Goal: Information Seeking & Learning: Learn about a topic

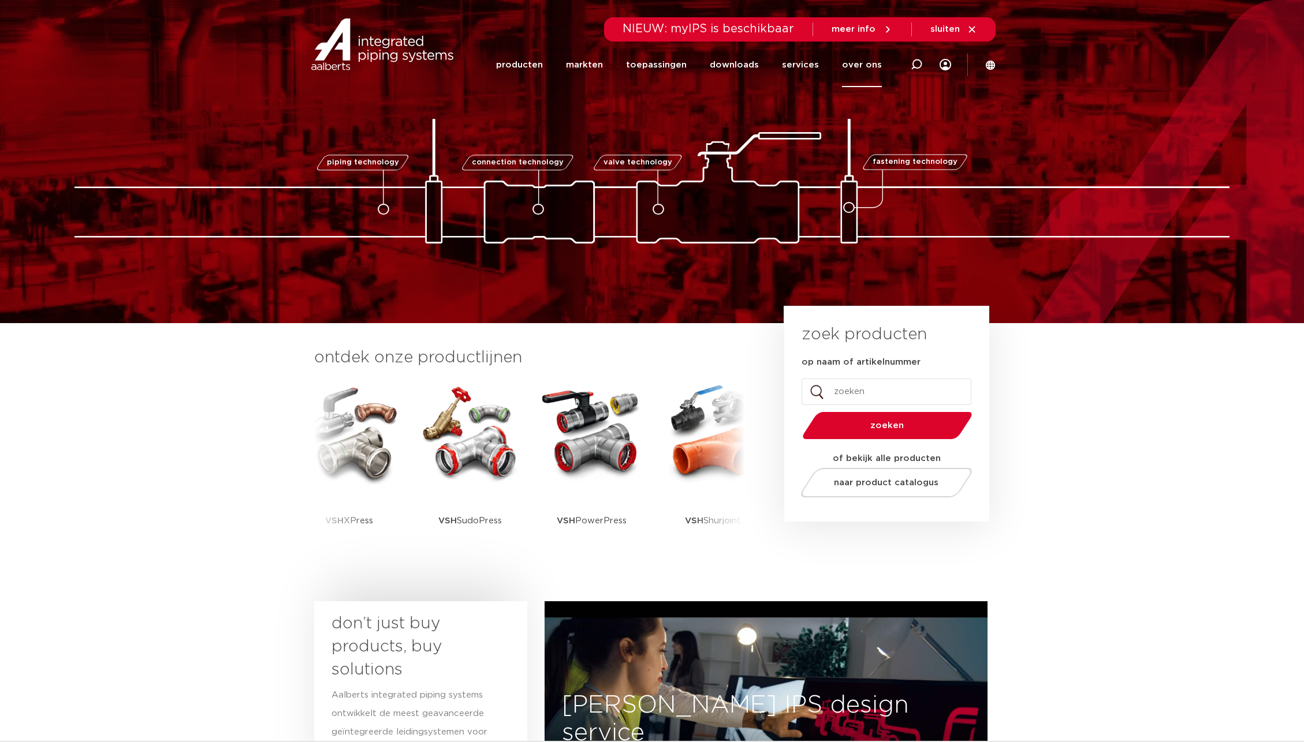
click at [856, 64] on link "over ons" at bounding box center [862, 65] width 40 height 44
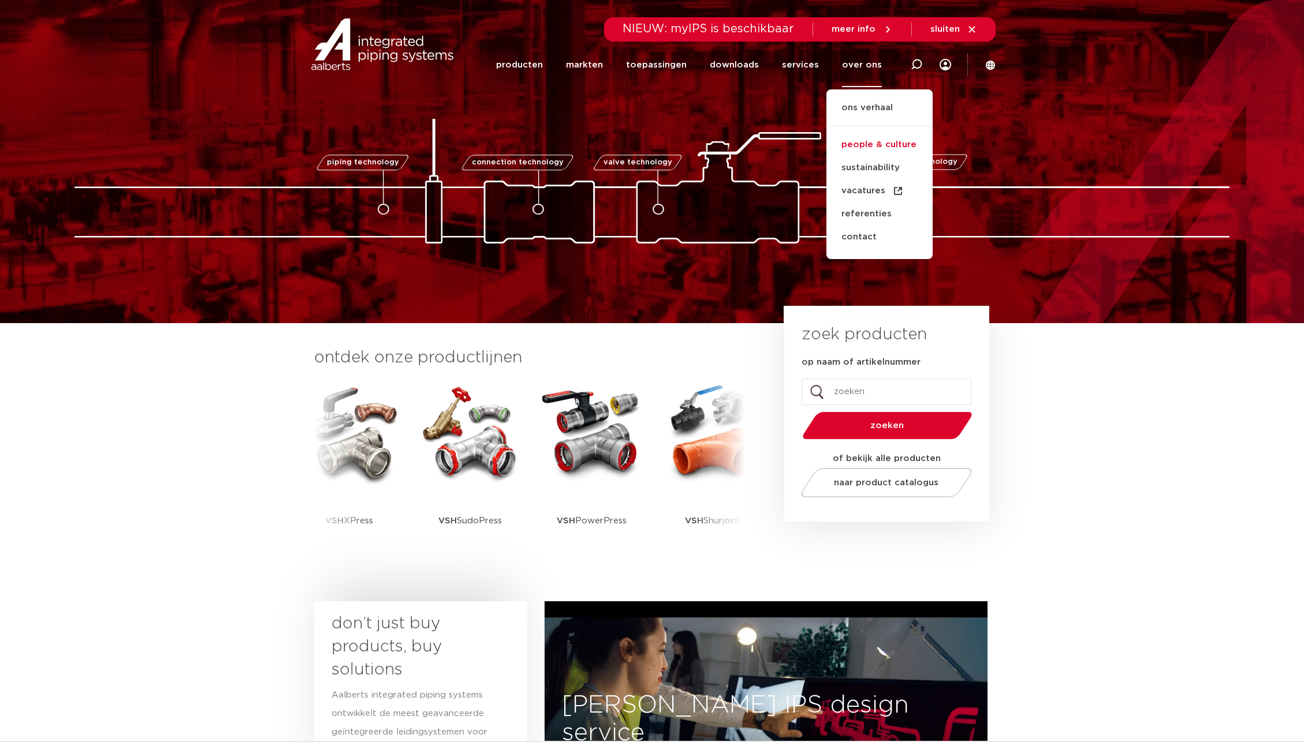
click at [861, 144] on link "people & culture" at bounding box center [879, 144] width 106 height 23
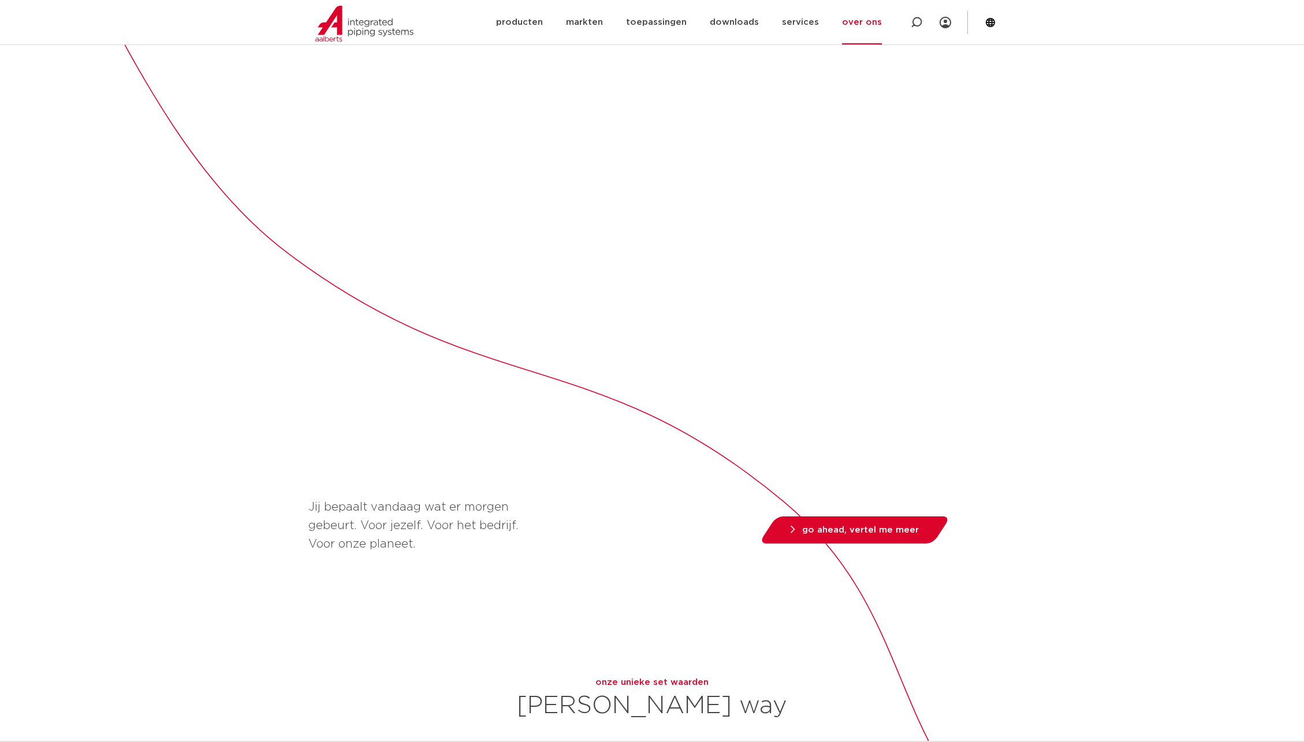
scroll to position [514, 0]
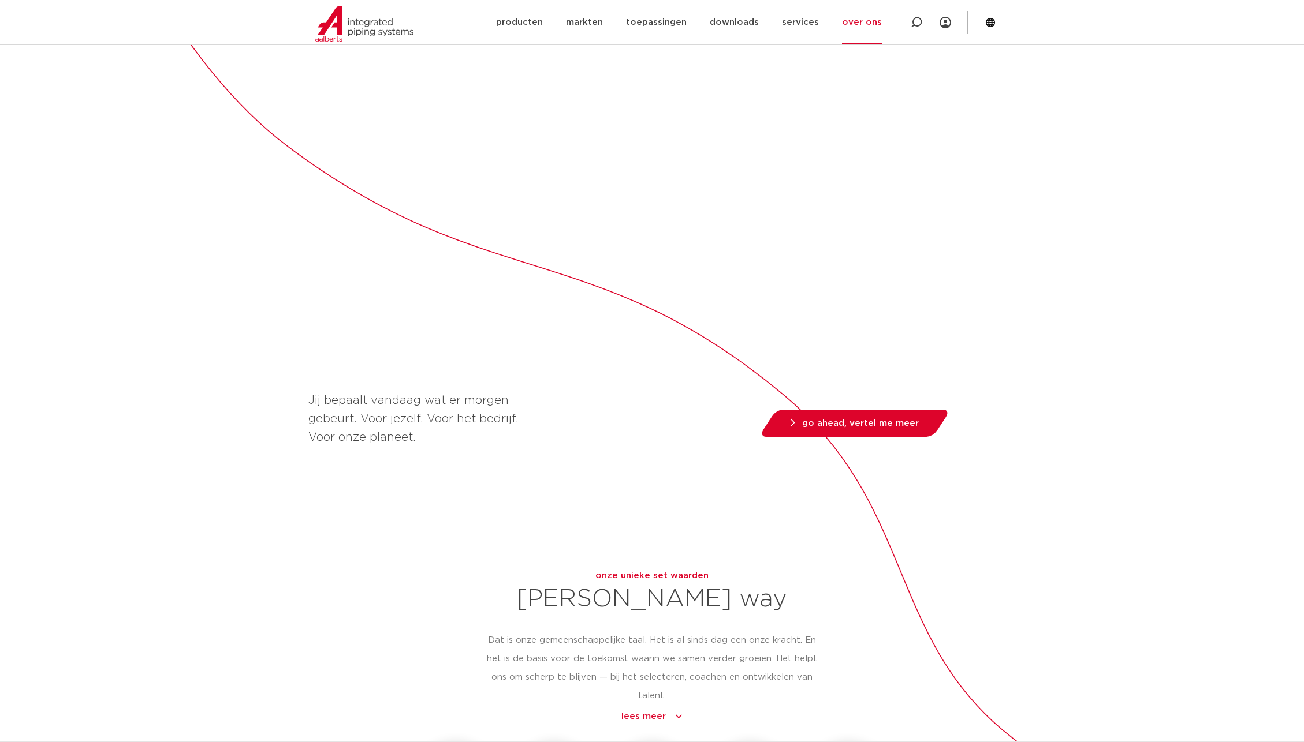
click at [1040, 473] on div "[PERSON_NAME] is gebouwd op ondernemerschap  Hoe meer ruimte mensen krijgen, ho…" at bounding box center [652, 306] width 1304 height 1271
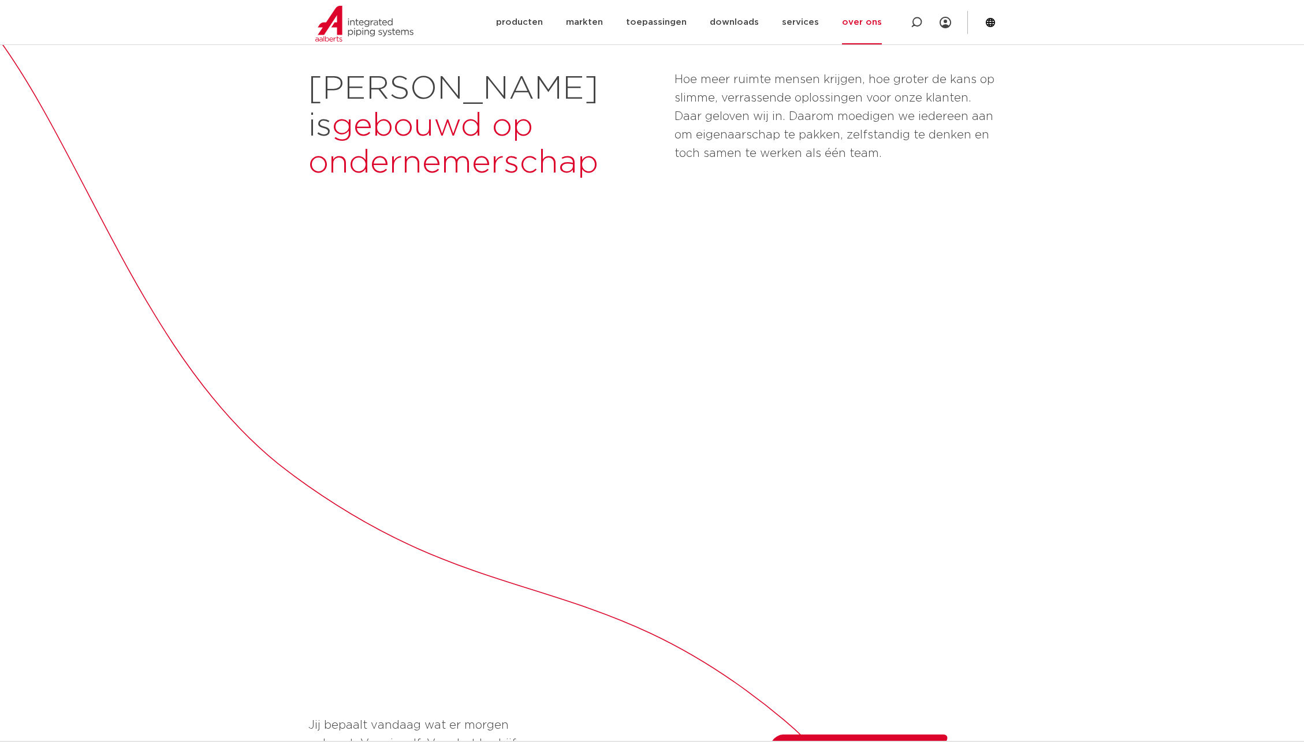
scroll to position [0, 0]
